Goal: Check status: Check status

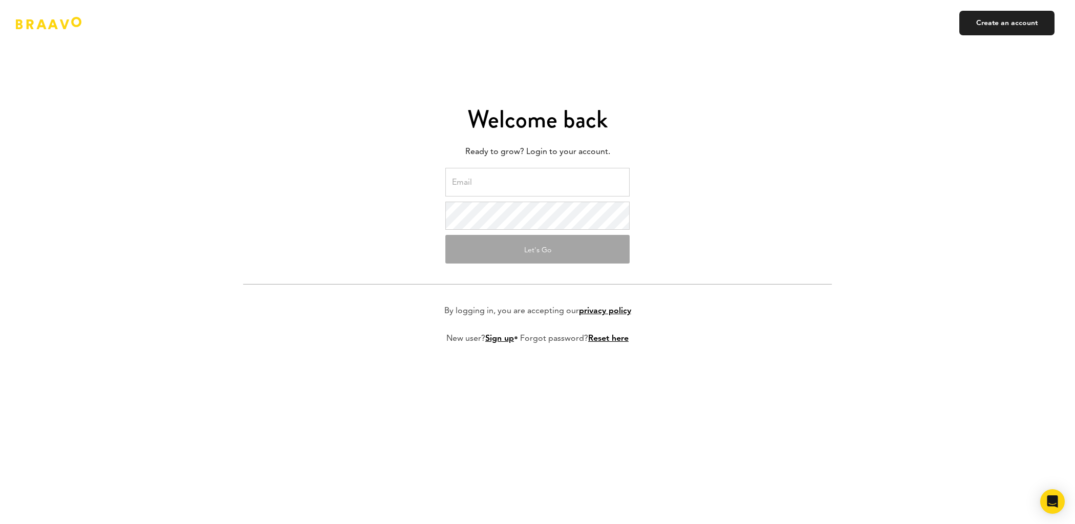
click at [564, 176] on input "email" at bounding box center [537, 182] width 184 height 29
click at [546, 190] on input "email" at bounding box center [537, 182] width 184 height 29
type input "aleksandra@nuli.app"
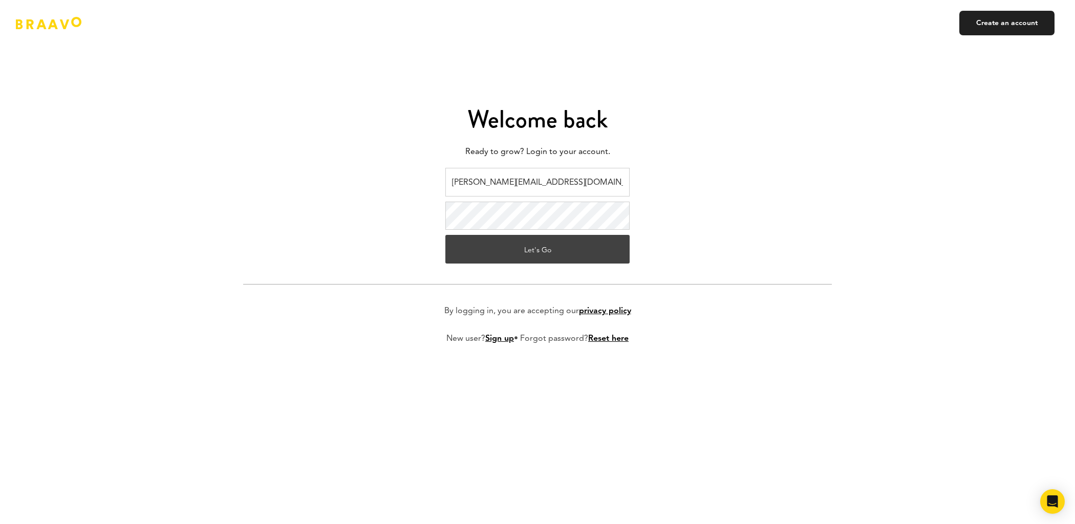
click at [567, 256] on button "Let's Go" at bounding box center [537, 249] width 184 height 29
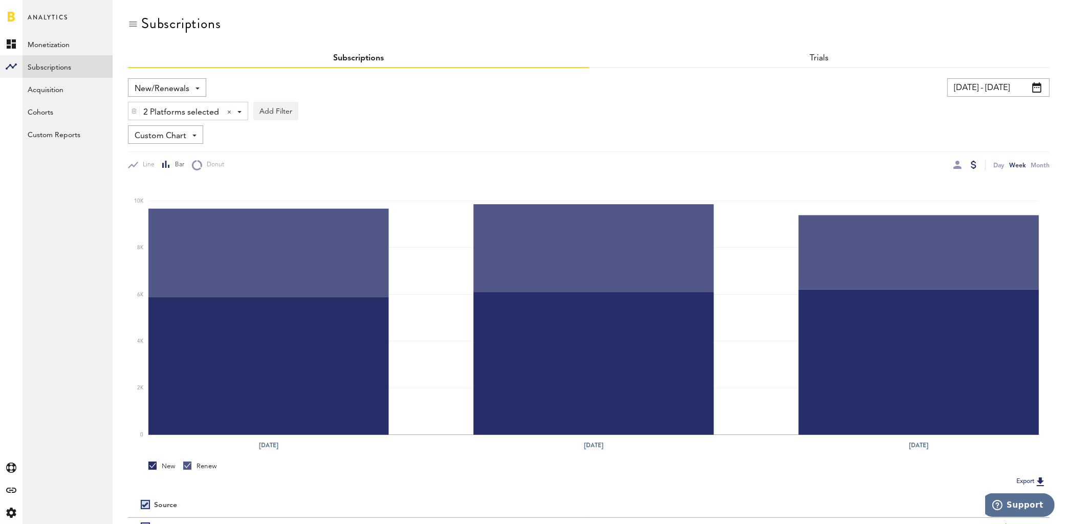
click at [1001, 84] on input "04/14/24 - 05/04/24" at bounding box center [998, 87] width 102 height 18
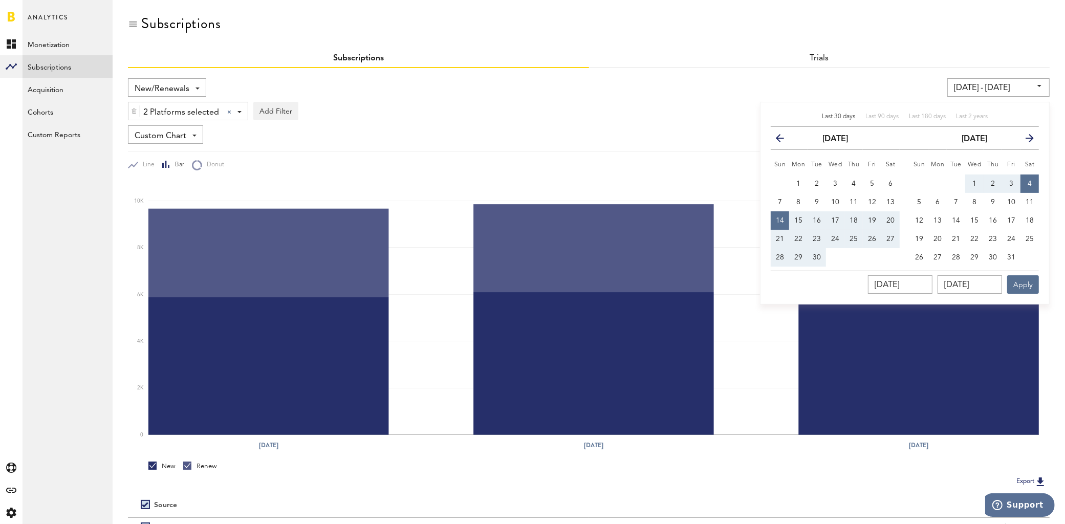
click at [826, 115] on span "Last 30 days" at bounding box center [838, 117] width 33 height 6
type input "[DATE] - [DATE]"
type input "[DATE]"
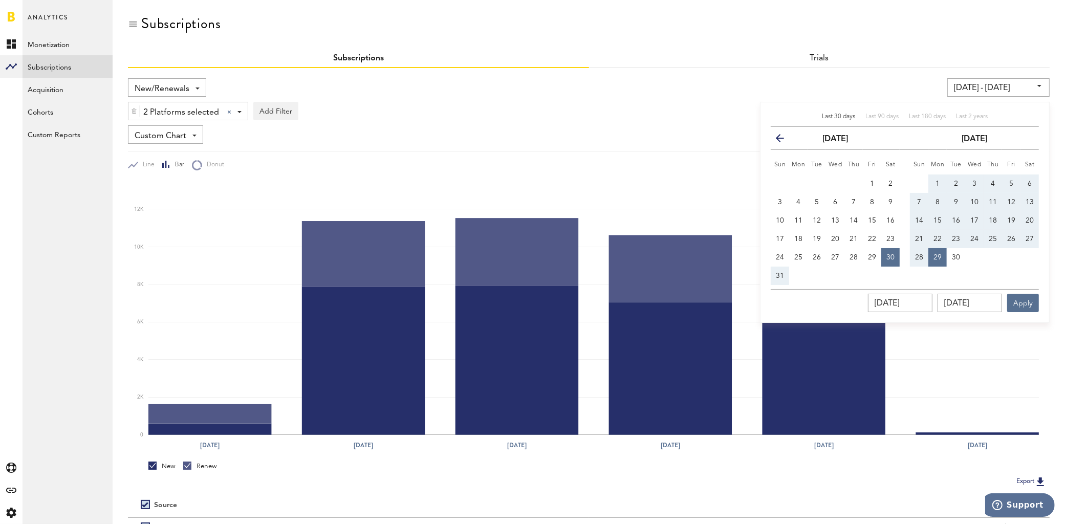
click at [923, 199] on button "7" at bounding box center [919, 202] width 18 height 18
type input "08/30/25 - 09/07/25"
type input "09/07/2025"
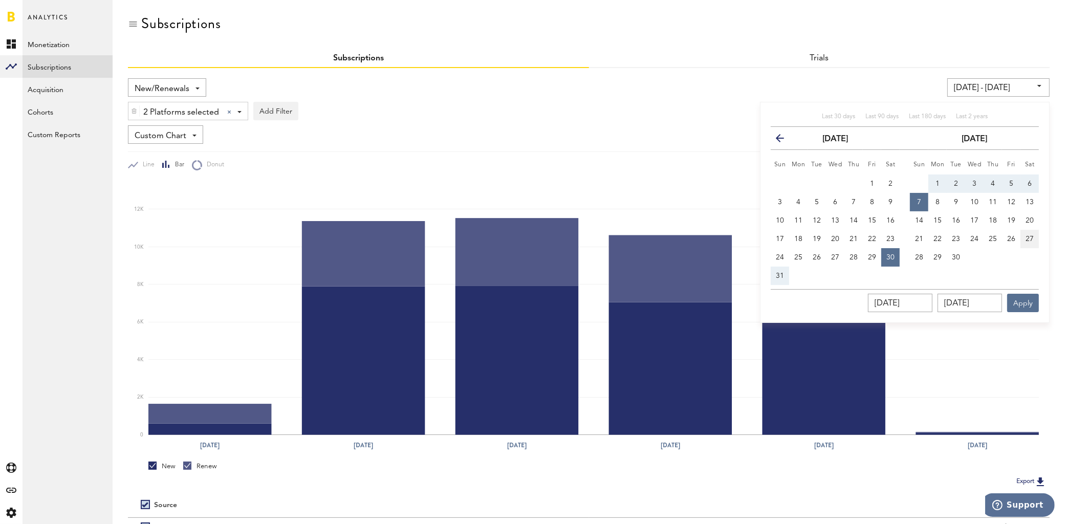
click at [1031, 237] on span "27" at bounding box center [1029, 238] width 8 height 7
type input "09/27/25 - 09/27/25"
type input "09/27/2025"
click at [917, 197] on button "7" at bounding box center [919, 202] width 18 height 18
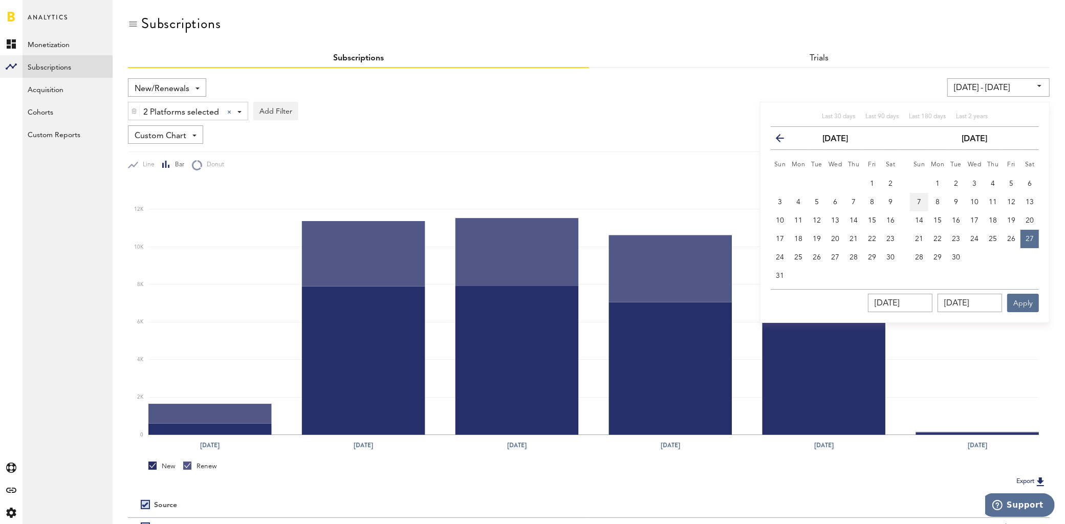
type input "09/07/25 - 09/07/25"
type input "09/07/2025"
click at [1030, 243] on button "27" at bounding box center [1029, 239] width 18 height 18
type input "09/07/25 - 09/27/25"
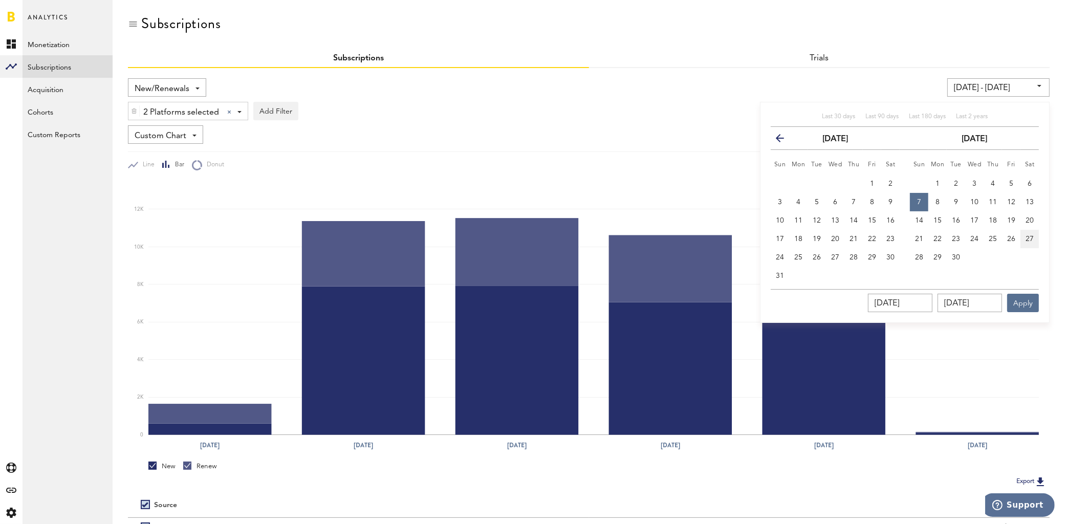
type input "09/27/2025"
click at [1026, 300] on button "Apply" at bounding box center [1023, 303] width 32 height 18
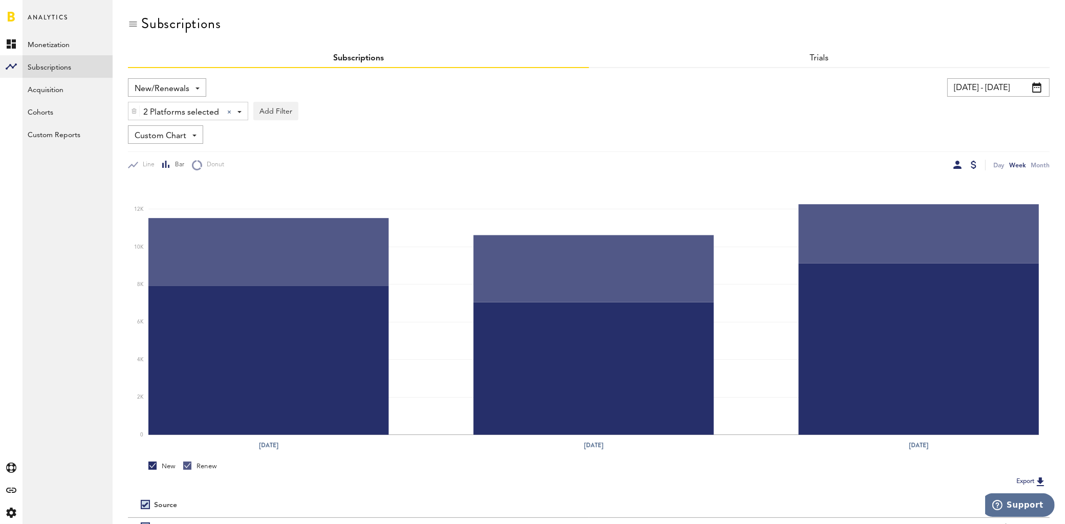
click at [958, 167] on div at bounding box center [957, 165] width 8 height 8
